Goal: Go to known website: Go to known website

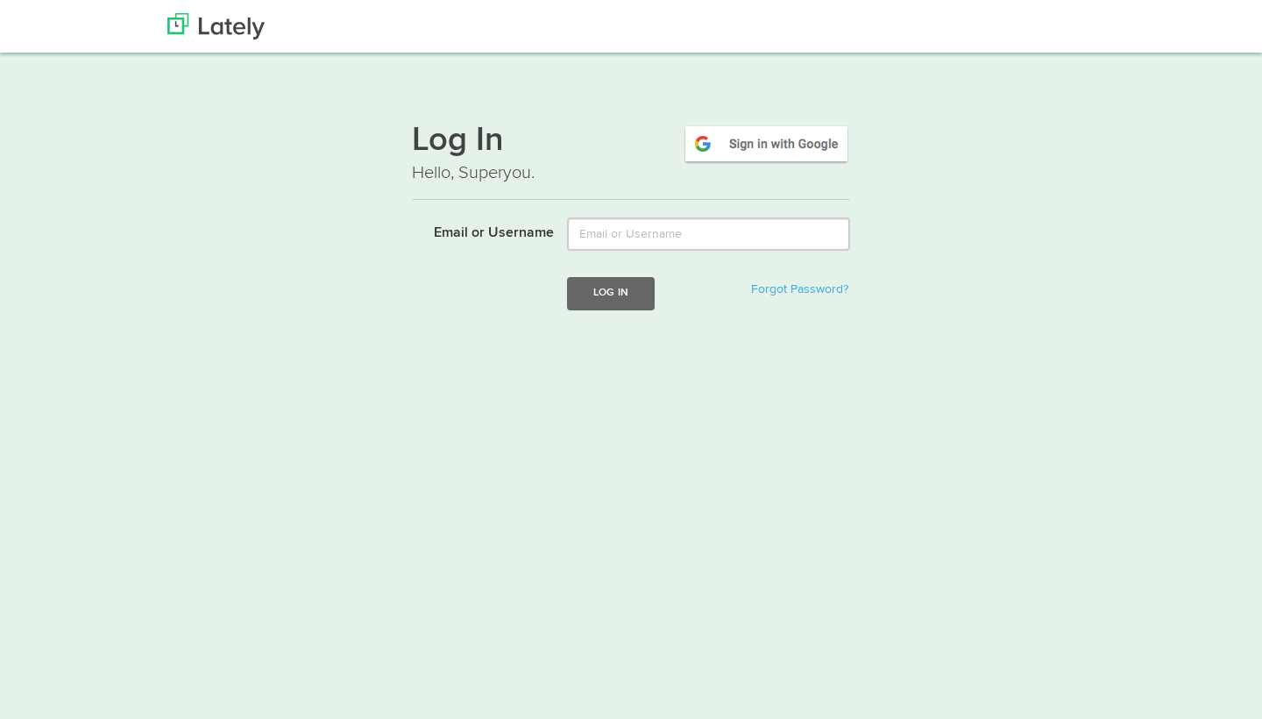
click at [752, 139] on img at bounding box center [766, 144] width 167 height 40
click at [785, 141] on img at bounding box center [766, 144] width 167 height 40
click at [784, 144] on img at bounding box center [766, 144] width 167 height 40
